Goal: Transaction & Acquisition: Purchase product/service

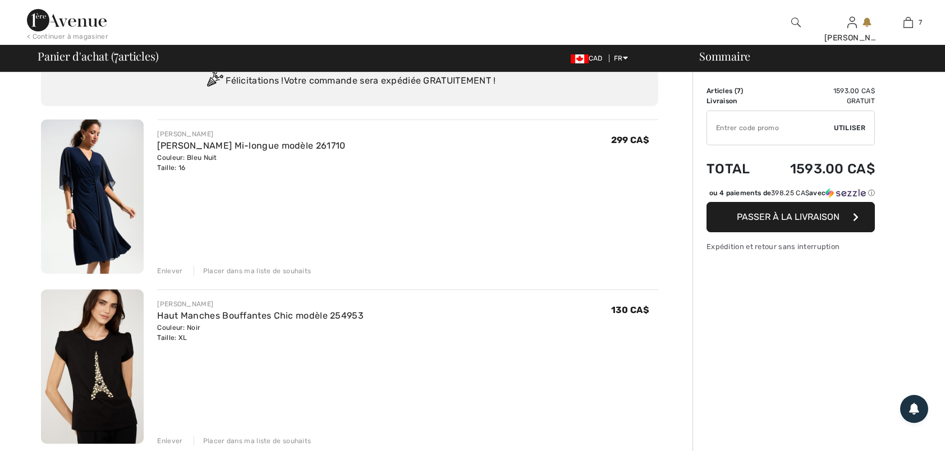
scroll to position [56, 0]
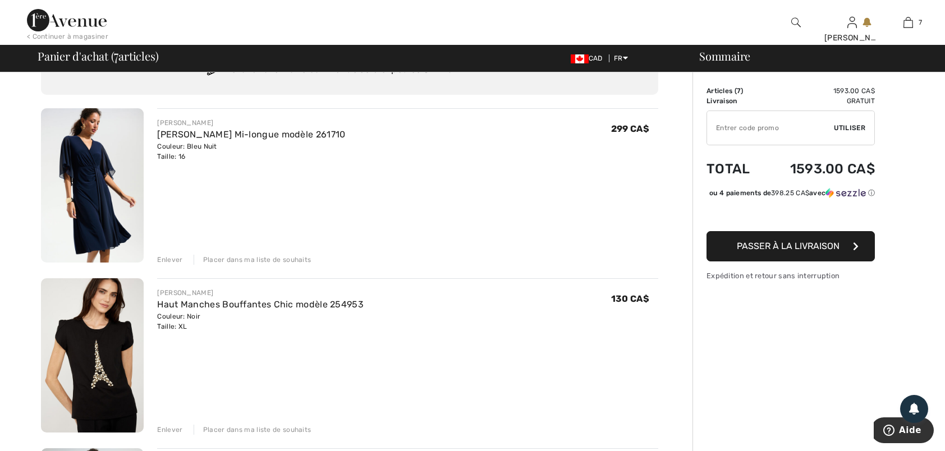
click at [168, 256] on div "Enlever" at bounding box center [169, 260] width 25 height 10
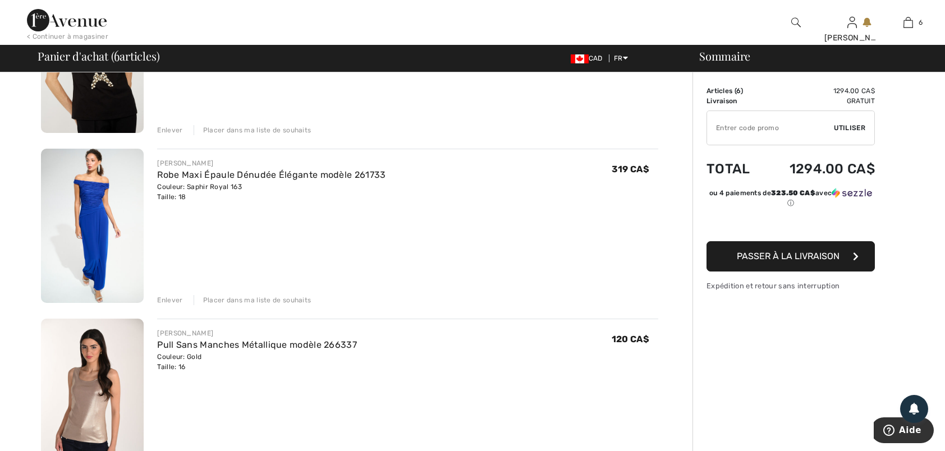
scroll to position [168, 0]
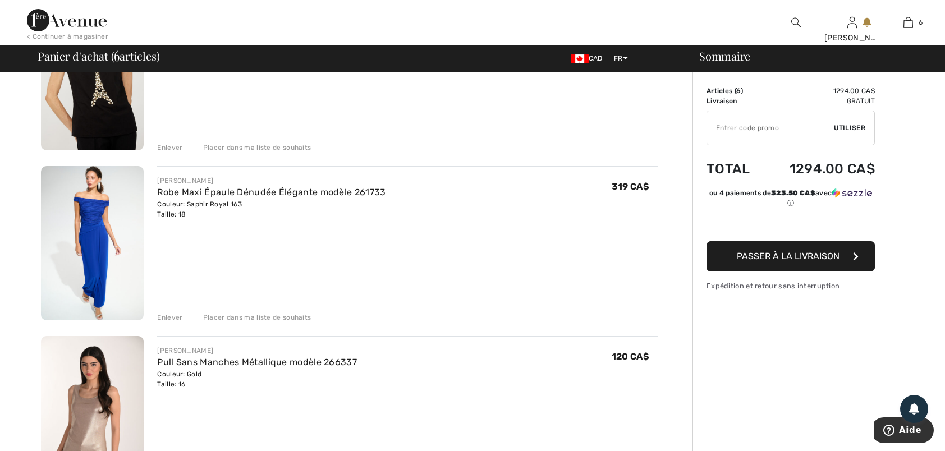
click at [177, 317] on div "Enlever" at bounding box center [169, 318] width 25 height 10
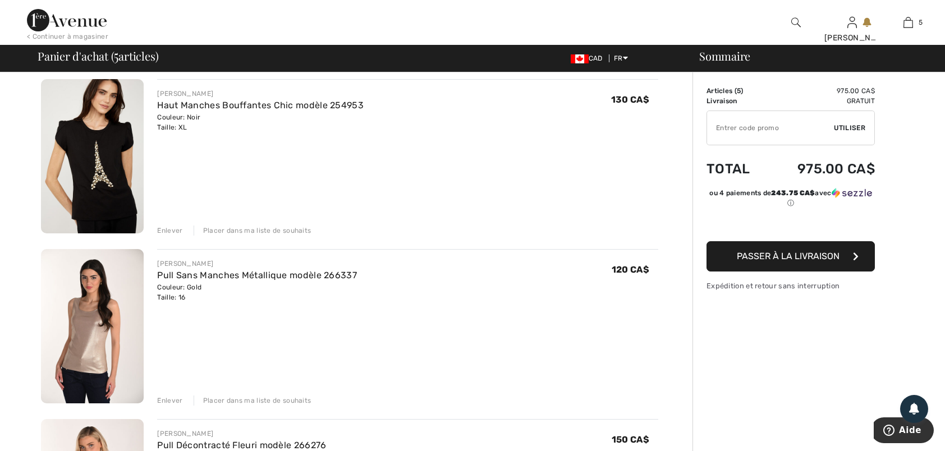
scroll to position [0, 0]
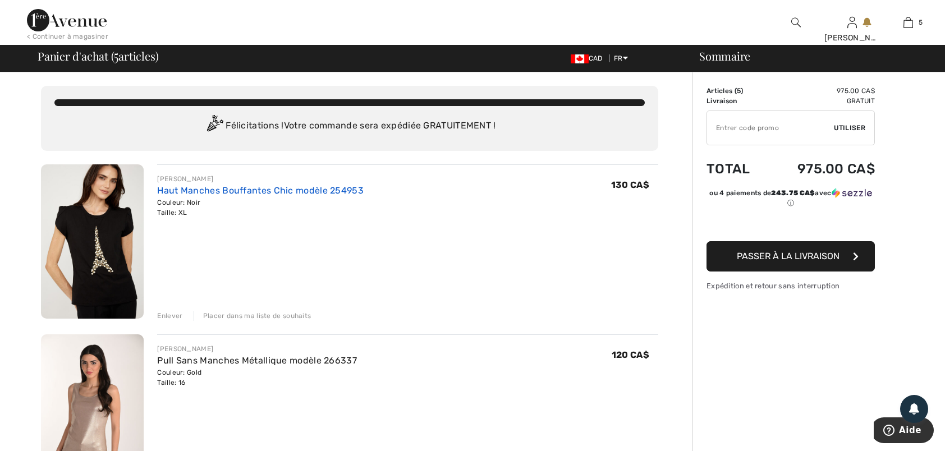
click at [185, 189] on link "Haut Manches Bouffantes Chic modèle 254953" at bounding box center [260, 190] width 207 height 11
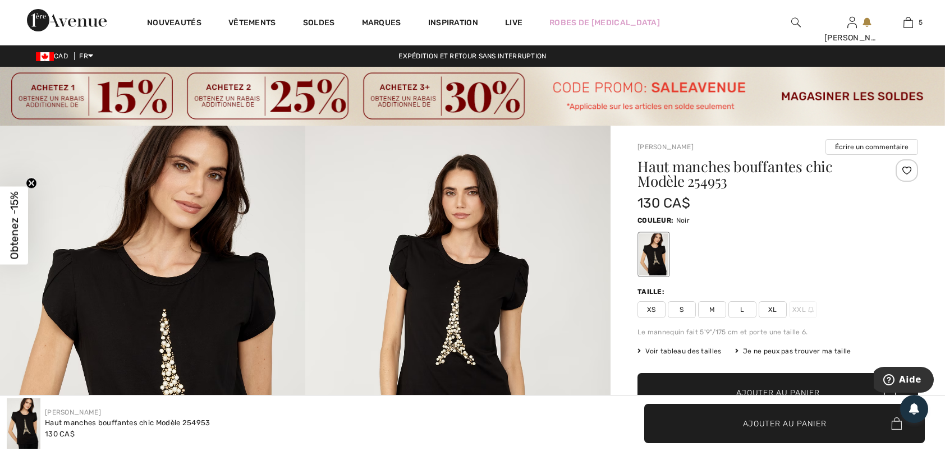
click at [746, 305] on span "L" at bounding box center [742, 309] width 28 height 17
click at [785, 386] on span "✔ Ajouté au panier Ajouter au panier" at bounding box center [778, 392] width 281 height 39
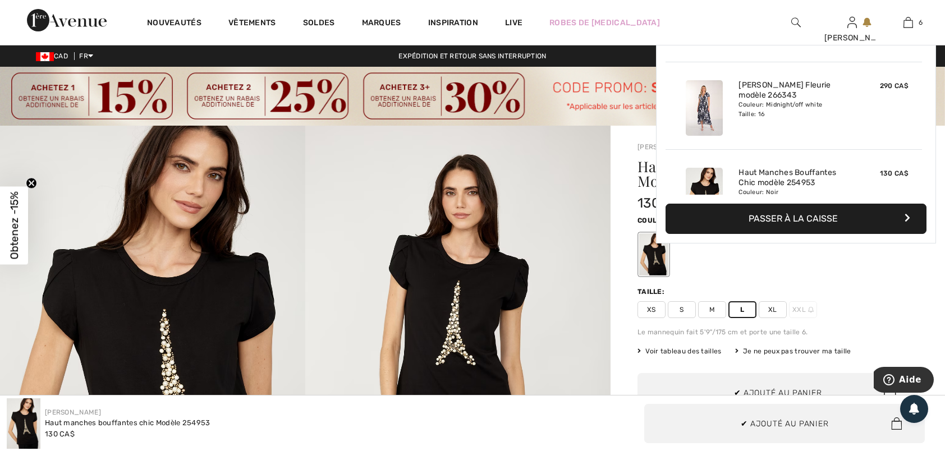
scroll to position [384, 0]
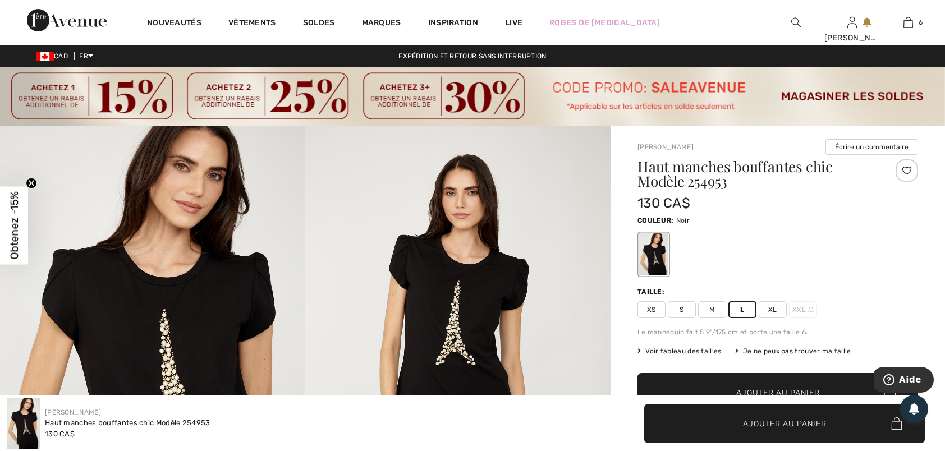
click at [670, 351] on span "Voir tableau des tailles" at bounding box center [680, 351] width 84 height 10
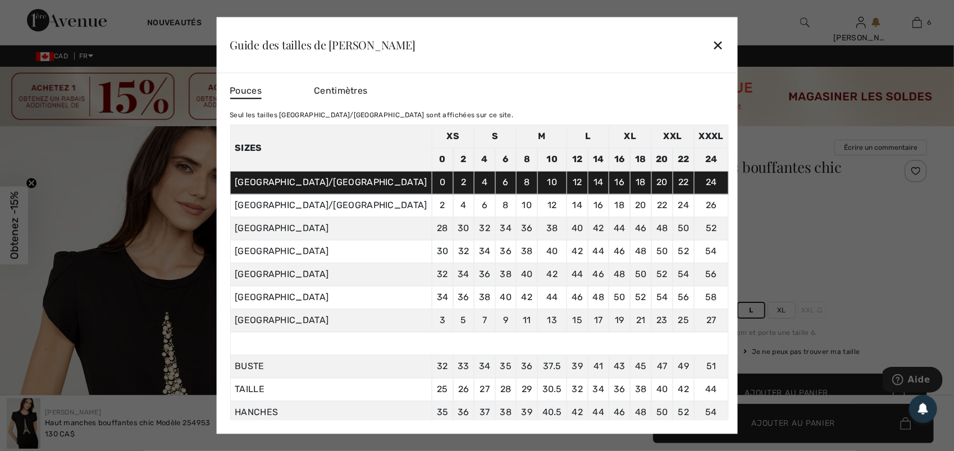
click at [712, 40] on div "✕" at bounding box center [718, 45] width 12 height 24
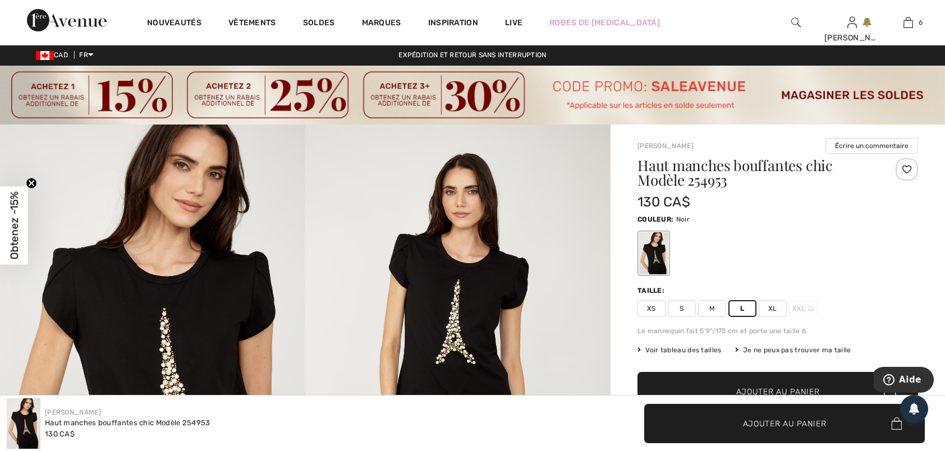
scroll to position [0, 0]
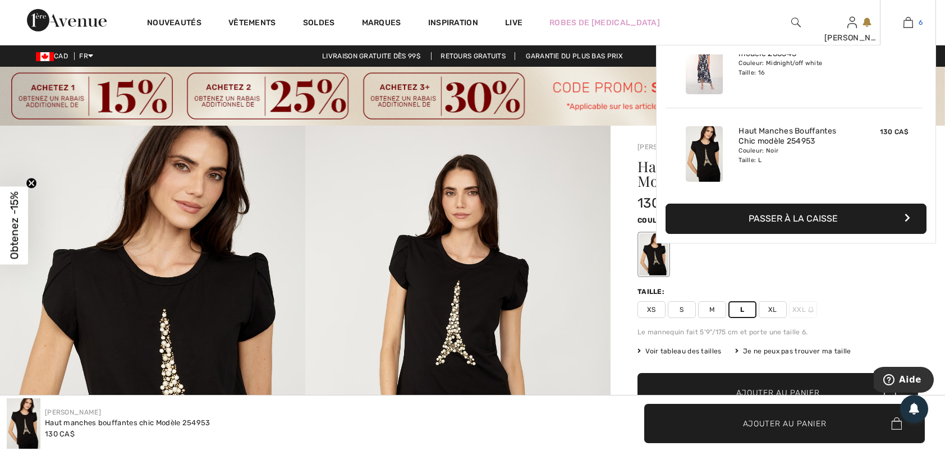
click at [905, 21] on img at bounding box center [909, 22] width 10 height 13
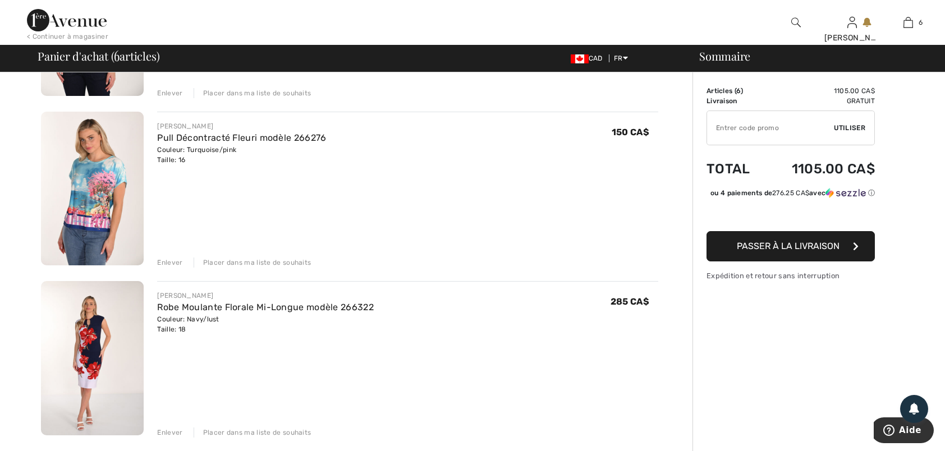
scroll to position [112, 0]
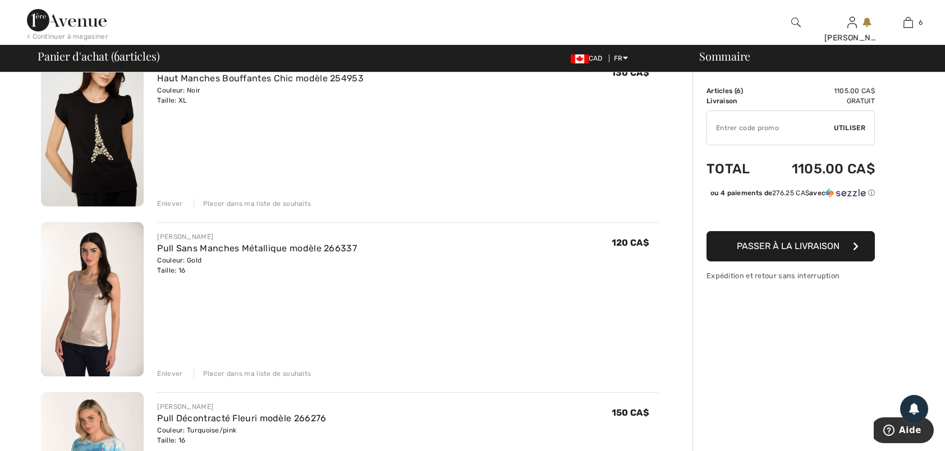
click at [173, 203] on div "Enlever" at bounding box center [169, 204] width 25 height 10
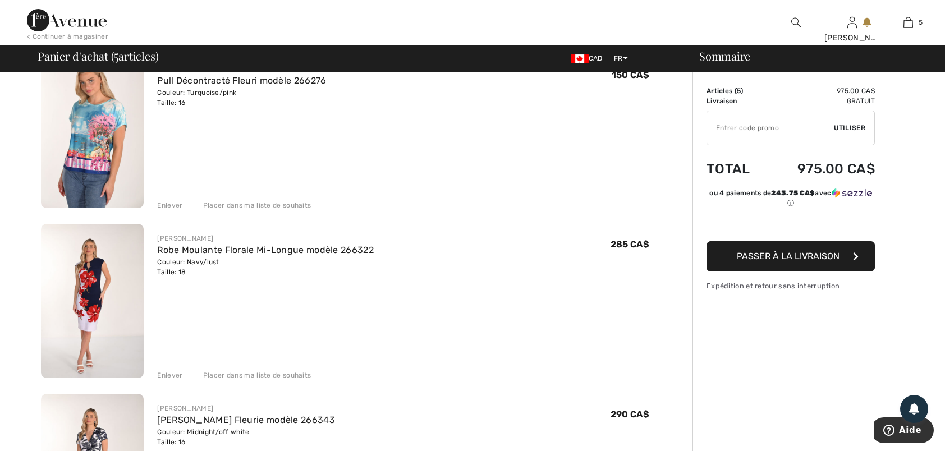
scroll to position [281, 0]
click at [95, 112] on img at bounding box center [92, 131] width 103 height 154
